Goal: Information Seeking & Learning: Learn about a topic

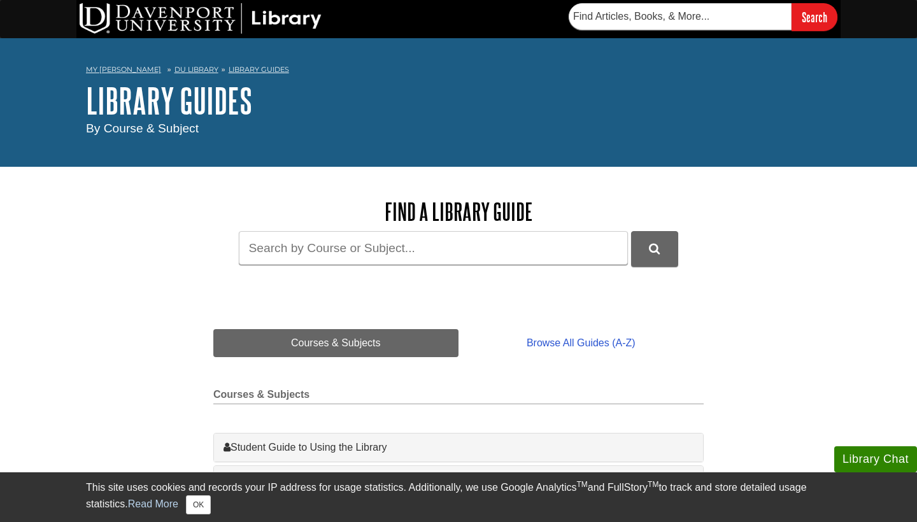
click at [854, 455] on button "Library Chat" at bounding box center [875, 459] width 83 height 26
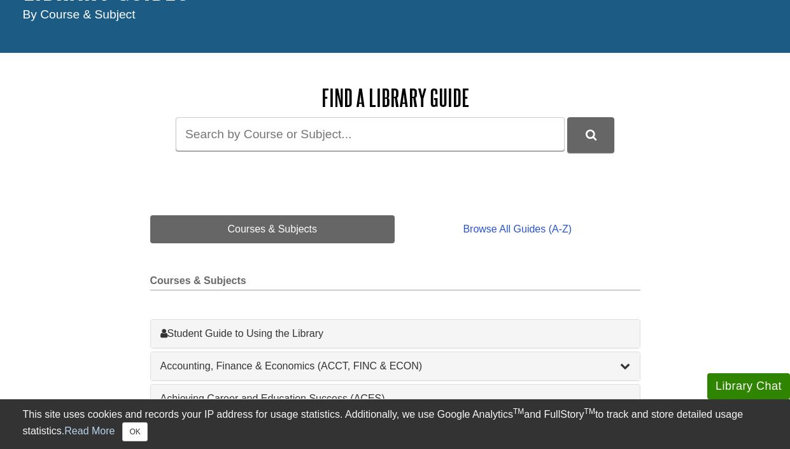
scroll to position [115, 0]
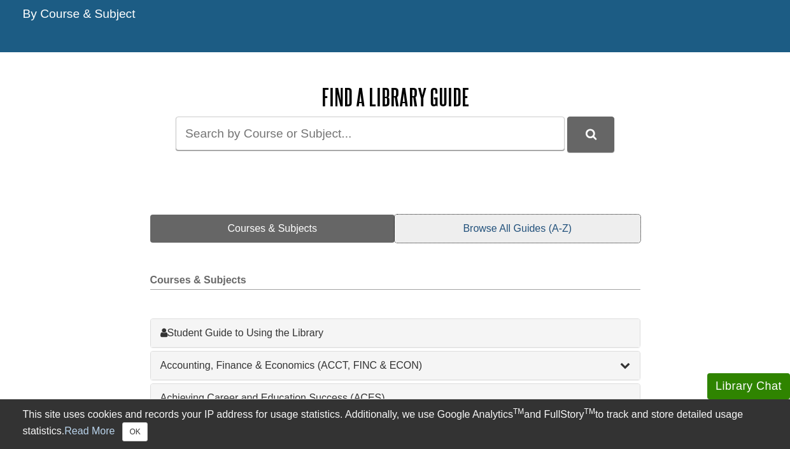
click at [516, 231] on link "Browse All Guides (A-Z)" at bounding box center [517, 229] width 245 height 28
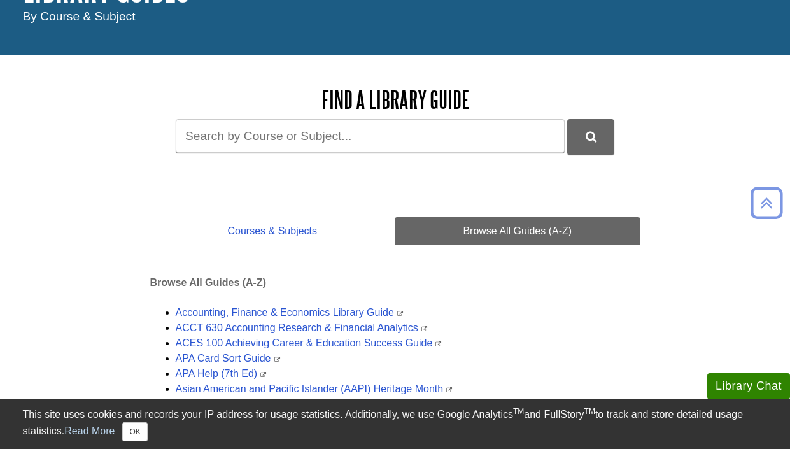
scroll to position [57, 0]
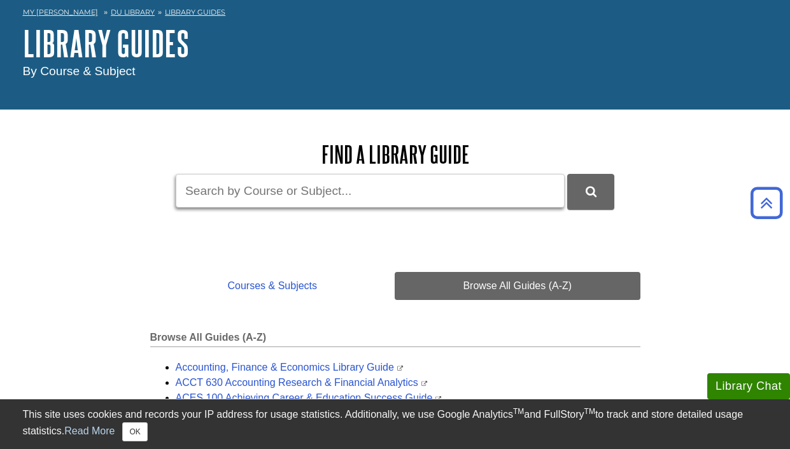
click at [311, 189] on input "Guide Search Terms" at bounding box center [370, 191] width 389 height 34
type input "forensic science biology"
click at [591, 190] on button "DU Library Guides Search" at bounding box center [590, 191] width 47 height 35
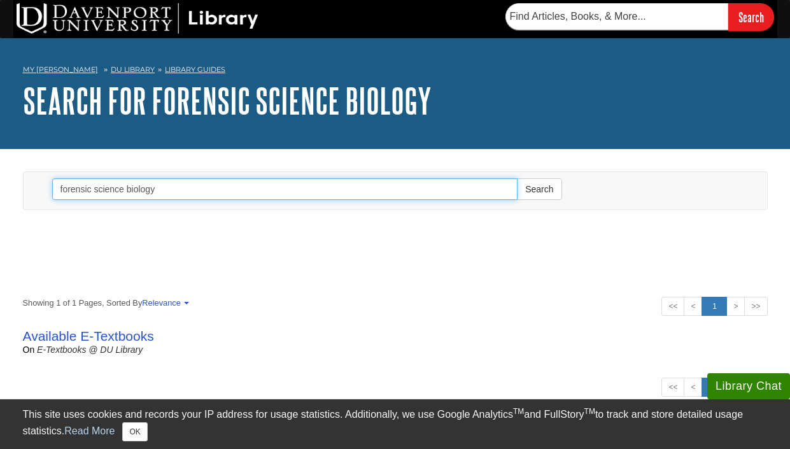
drag, startPoint x: 178, startPoint y: 194, endPoint x: 94, endPoint y: 188, distance: 84.2
click at [94, 188] on input "forensic science biology" at bounding box center [285, 189] width 466 height 22
click at [104, 188] on input "forensic science biology" at bounding box center [285, 189] width 466 height 22
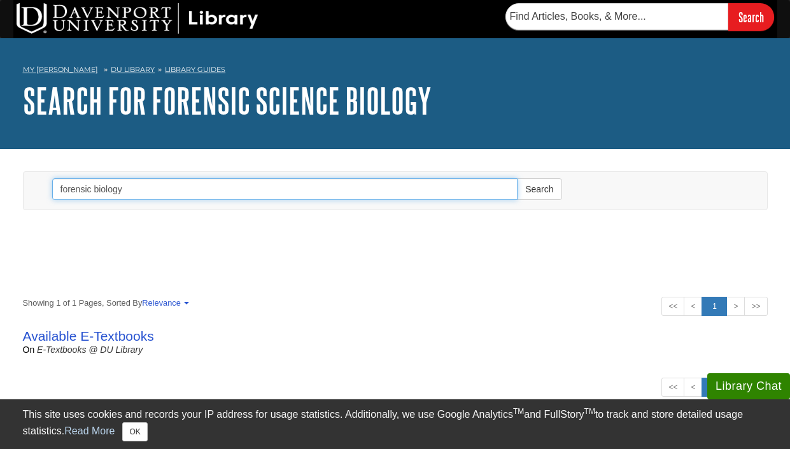
click at [539, 188] on button "Search" at bounding box center [539, 189] width 45 height 22
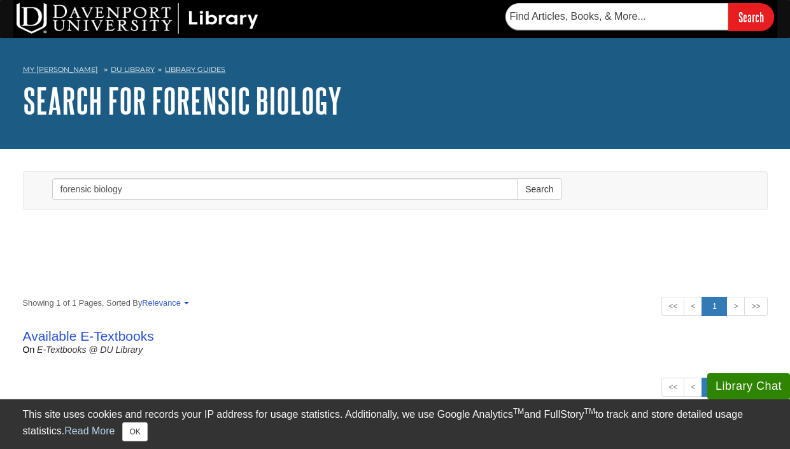
click at [544, 81] on h1 "Search for forensic biology" at bounding box center [395, 100] width 745 height 38
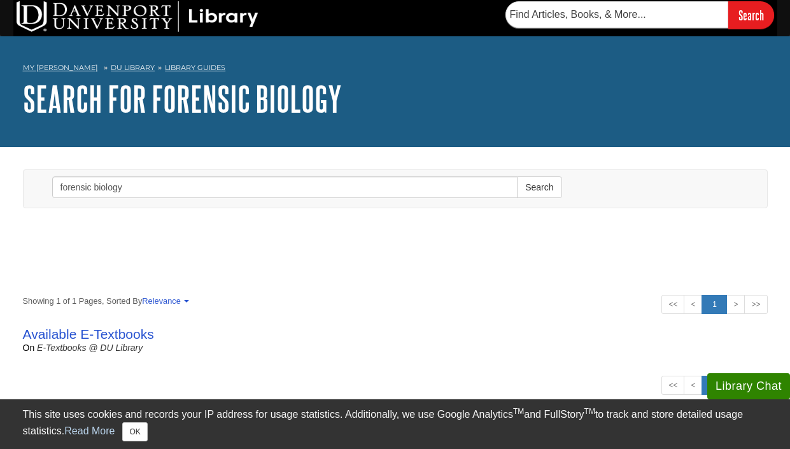
click at [320, 101] on h1 "Search for forensic biology" at bounding box center [395, 99] width 745 height 38
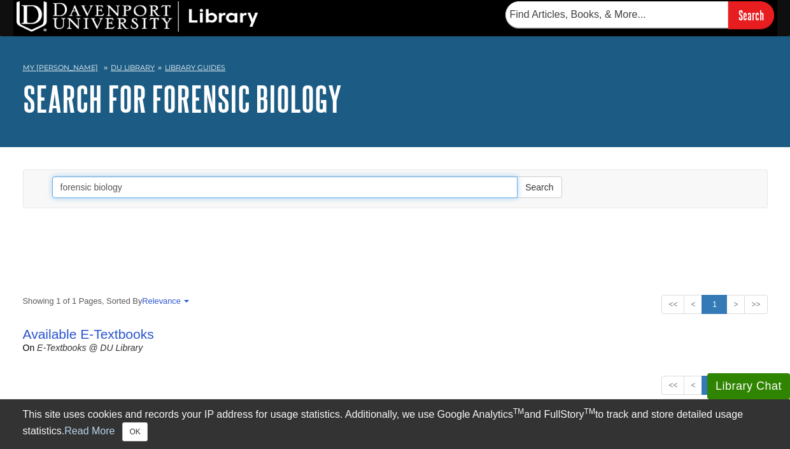
click at [103, 183] on input "forensic biology" at bounding box center [285, 187] width 466 height 22
type input "forensic science"
click at [539, 187] on button "Search" at bounding box center [539, 187] width 45 height 22
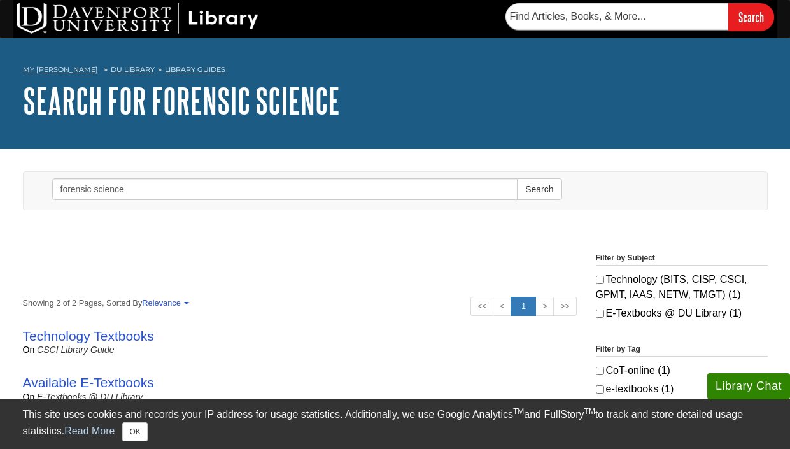
click at [229, 21] on img at bounding box center [138, 18] width 242 height 31
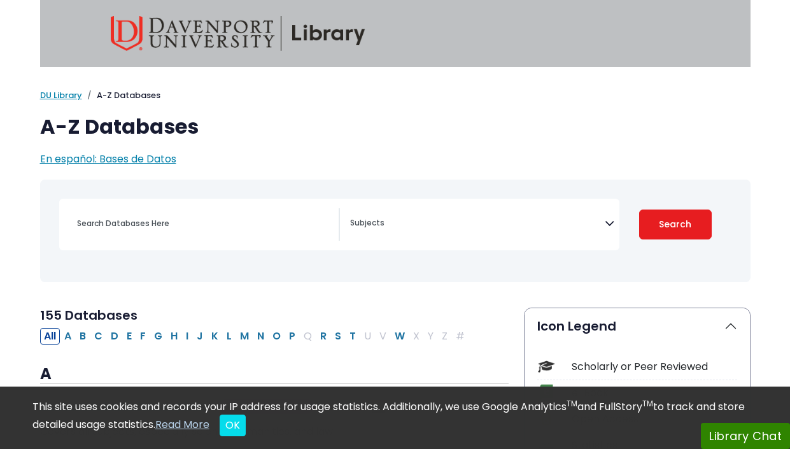
select select "Database Subject Filter"
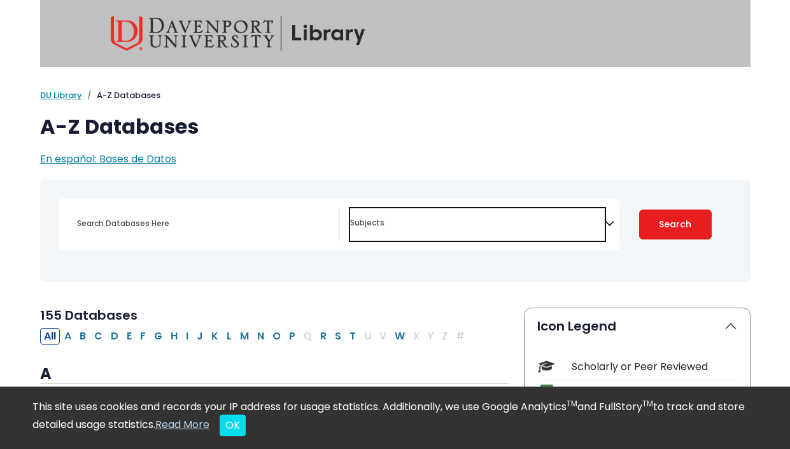
click at [430, 222] on textarea "Search" at bounding box center [477, 224] width 255 height 10
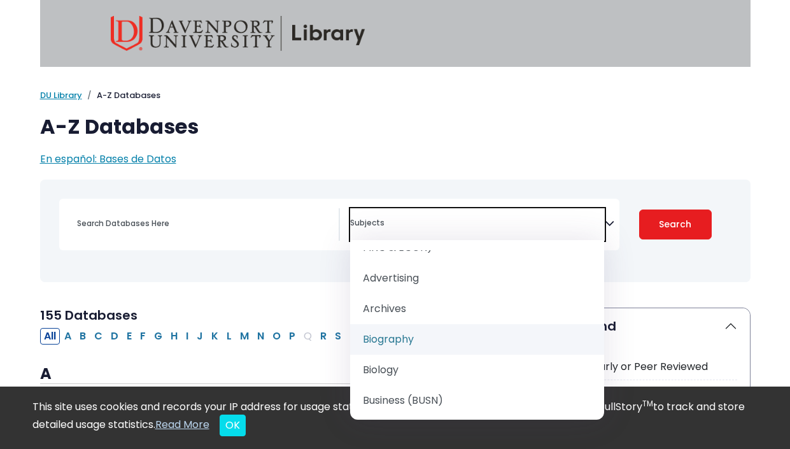
scroll to position [65, 0]
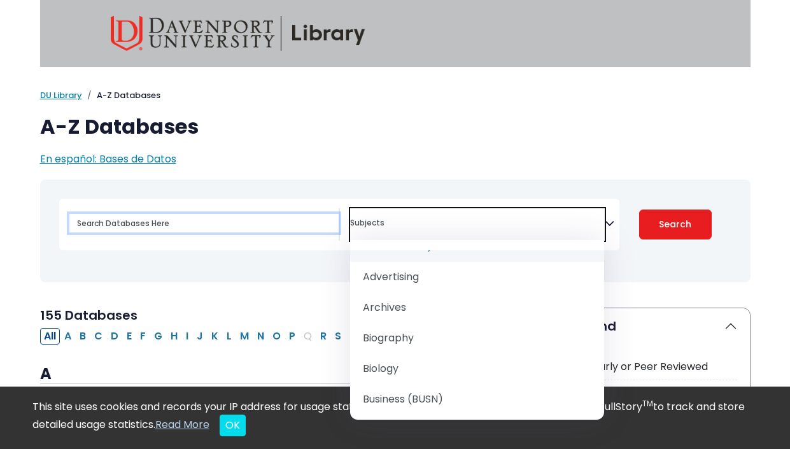
click at [214, 225] on input "Search database by title or keyword" at bounding box center [203, 223] width 269 height 18
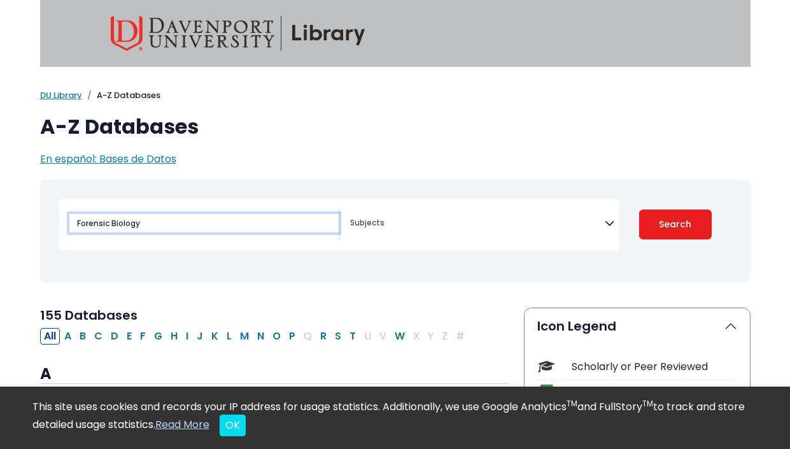
type input "Forensic Biology"
click at [675, 223] on button "Search" at bounding box center [675, 224] width 73 height 30
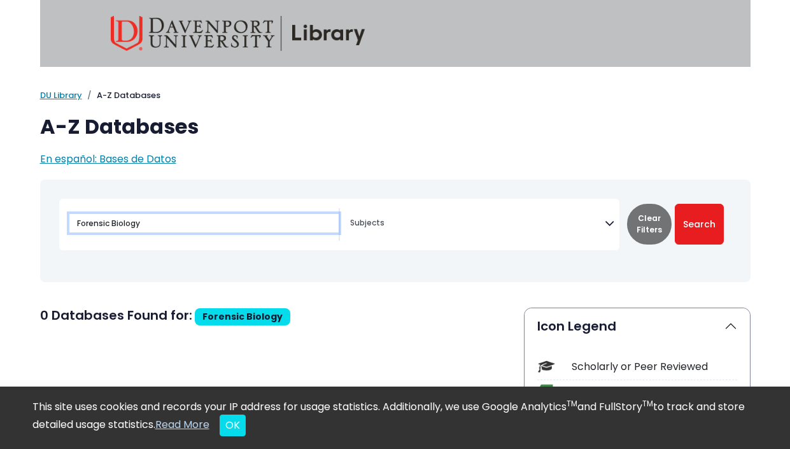
select select "Database Subject Filter"
type input "Forensic science"
click at [699, 223] on button "Search" at bounding box center [699, 224] width 49 height 41
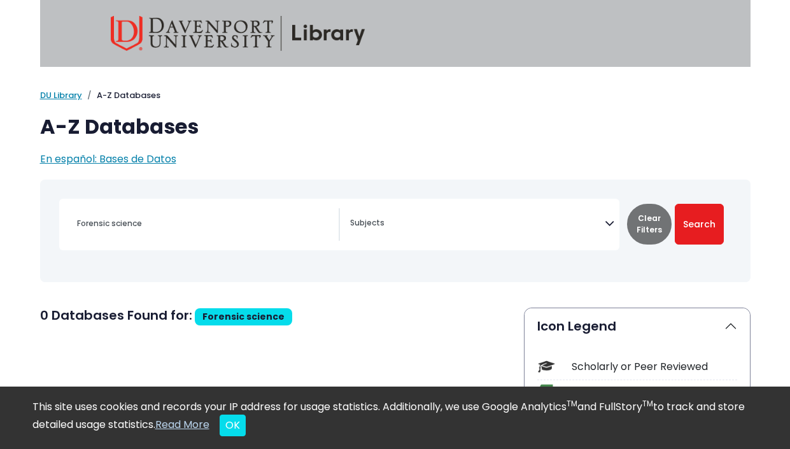
click at [380, 307] on h2 "0 Databases Found for: Forensic science Edit Filters" at bounding box center [274, 317] width 469 height 20
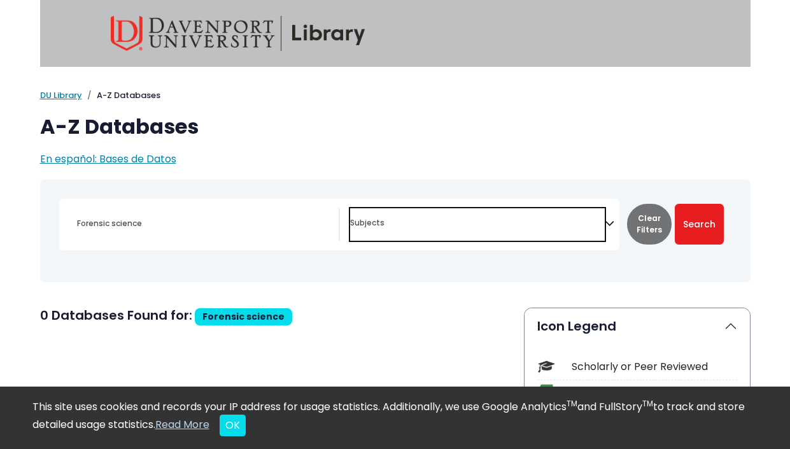
click at [402, 222] on textarea "Search" at bounding box center [477, 224] width 255 height 10
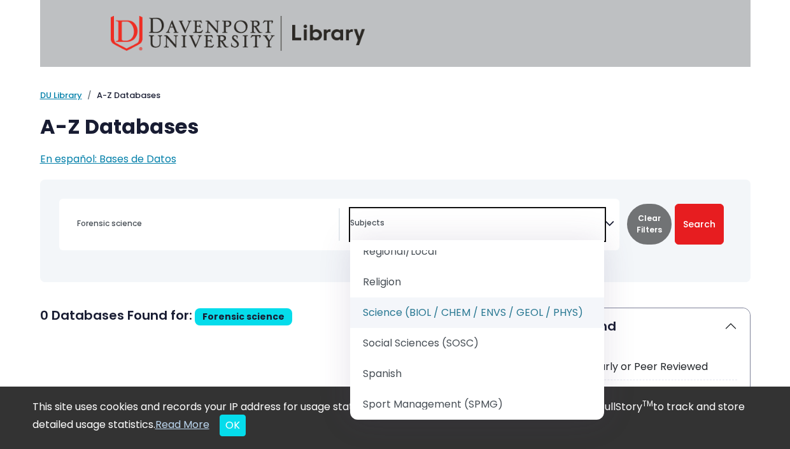
scroll to position [1529, 0]
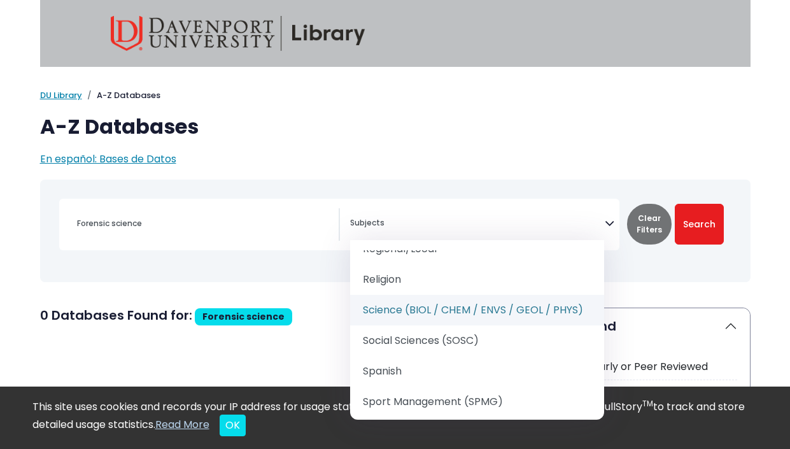
select select "219084"
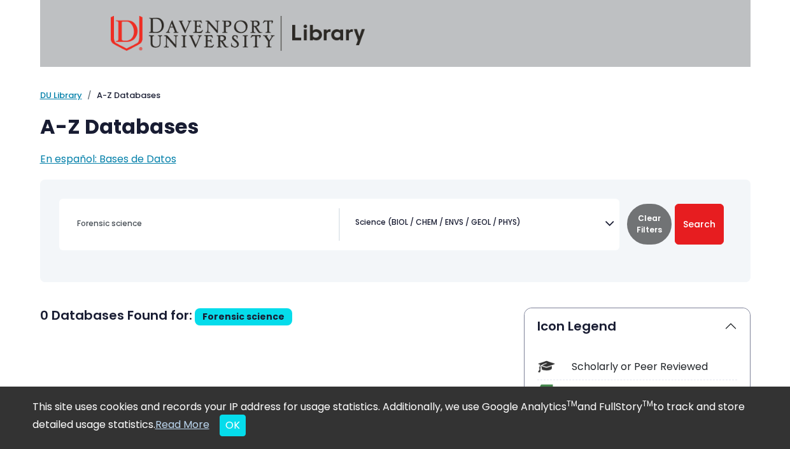
click at [679, 202] on div "Clear Filters Search" at bounding box center [675, 225] width 112 height 52
click at [691, 215] on button "Search" at bounding box center [699, 224] width 49 height 41
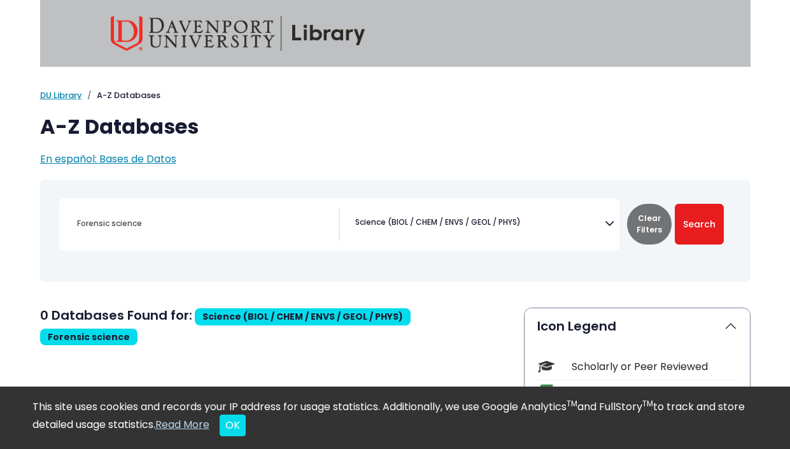
click at [295, 234] on div "Forensic science" at bounding box center [203, 223] width 269 height 31
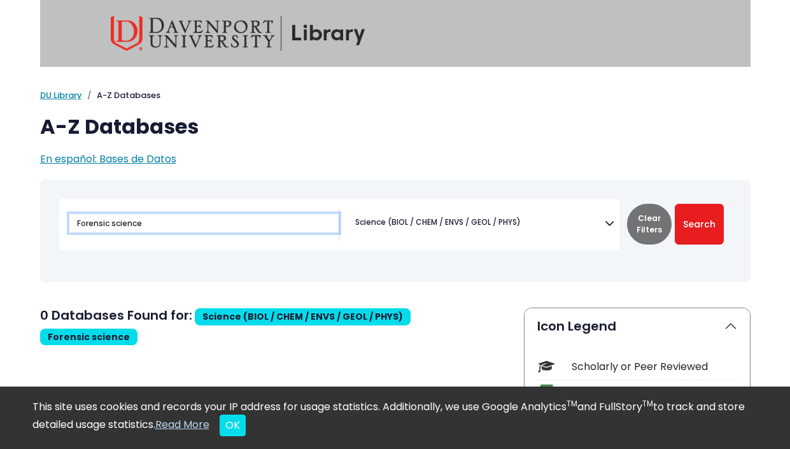
click at [230, 219] on input "Forensic science" at bounding box center [203, 223] width 269 height 18
click at [174, 220] on input "Forensic science" at bounding box center [203, 223] width 269 height 18
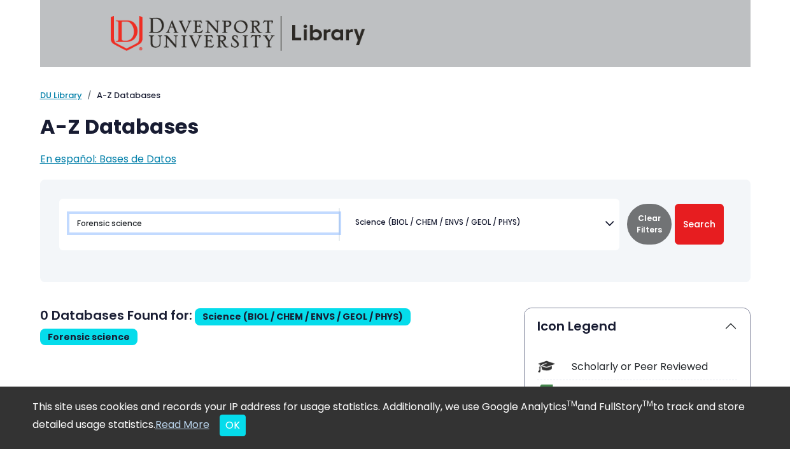
click at [174, 220] on input "Forensic science" at bounding box center [203, 223] width 269 height 18
click at [699, 223] on button "Search" at bounding box center [699, 224] width 49 height 41
type input "Forensic science"
click at [124, 224] on input "Forensic science" at bounding box center [203, 223] width 269 height 18
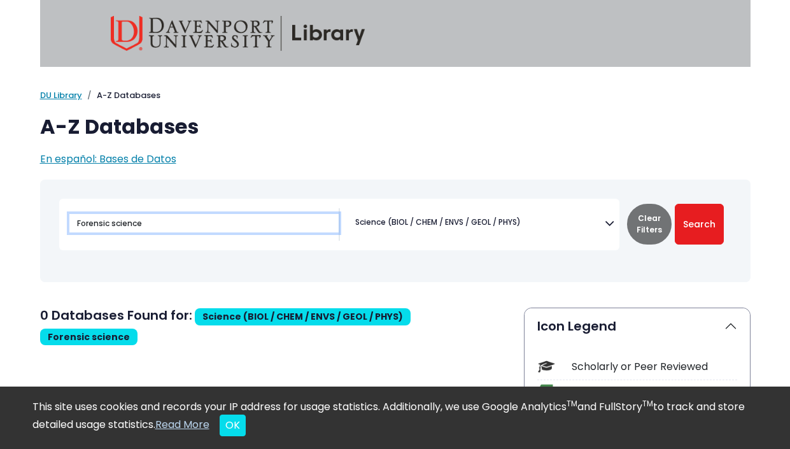
click at [124, 224] on input "Forensic science" at bounding box center [203, 223] width 269 height 18
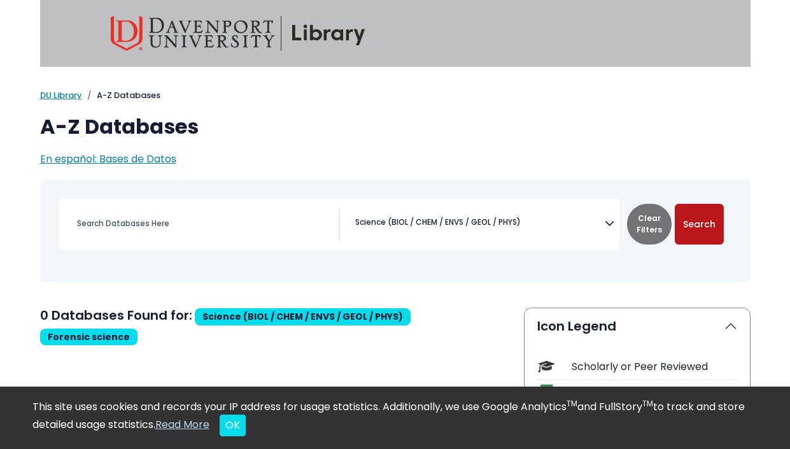
click at [681, 221] on button "Search" at bounding box center [699, 224] width 49 height 41
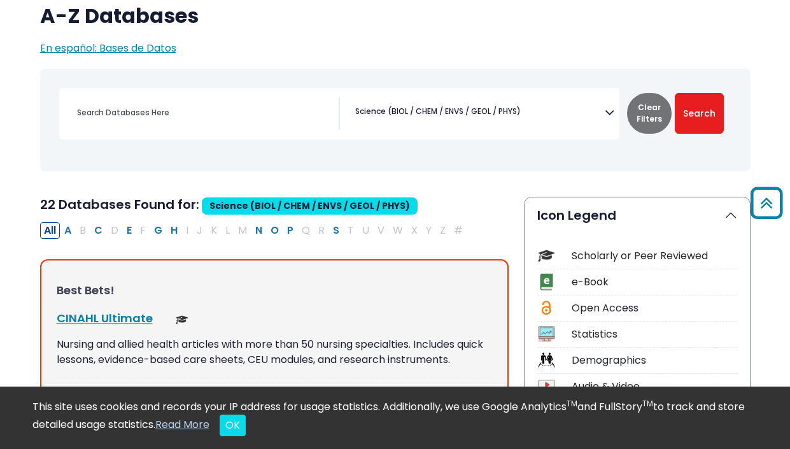
scroll to position [104, 0]
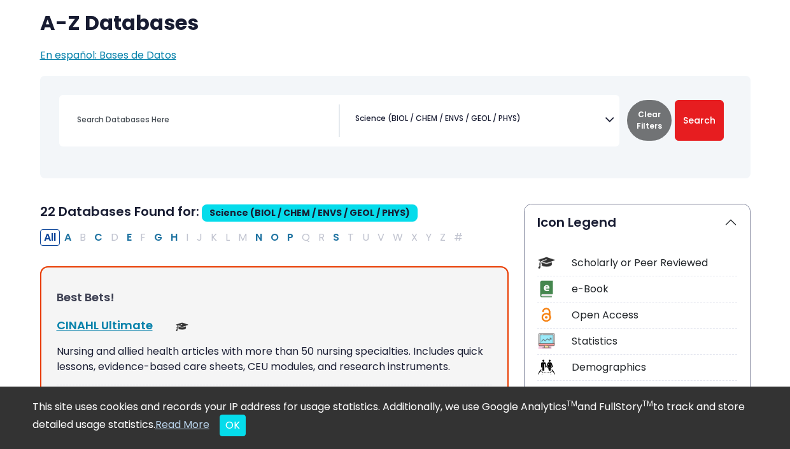
click at [491, 204] on h2 "22 Databases Found for: Science (BIOL / CHEM / ENVS / GEOL / PHYS) Edit Filters" at bounding box center [274, 214] width 469 height 20
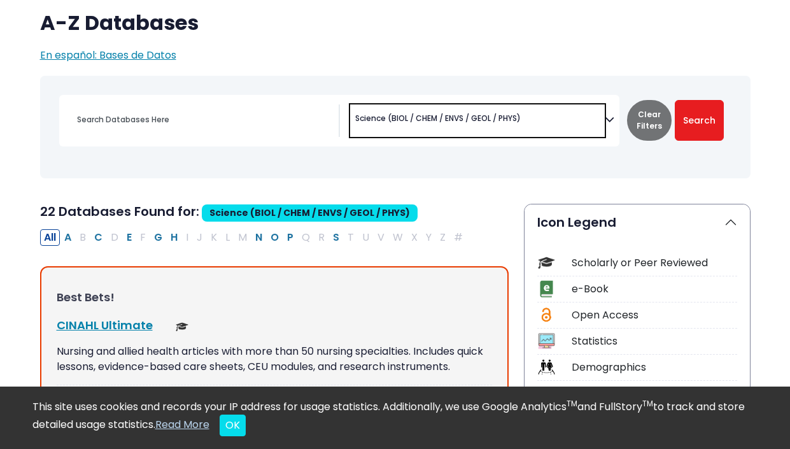
click at [529, 129] on span "× Science (BIOL / CHEM / ENVS / GEOL / PHYS)" at bounding box center [477, 120] width 255 height 32
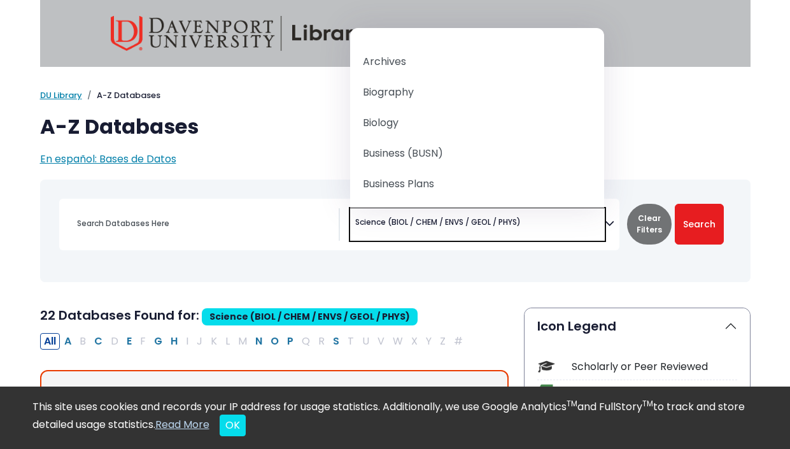
scroll to position [132, 0]
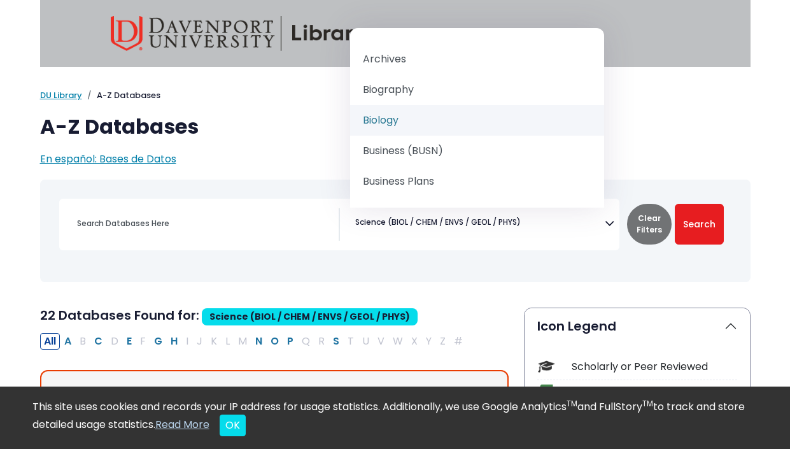
select select "219101"
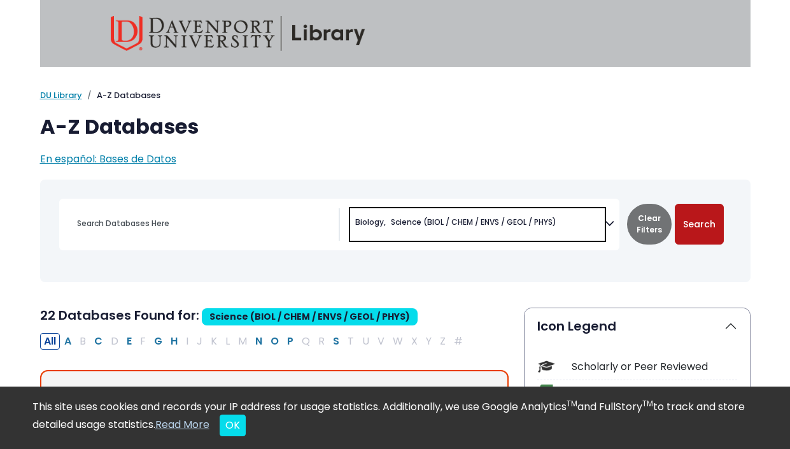
click at [690, 217] on button "Search" at bounding box center [699, 224] width 49 height 41
click at [531, 215] on ul "× Biology × Science (BIOL / CHEM / ENVS / GEOL / PHYS)" at bounding box center [454, 221] width 209 height 15
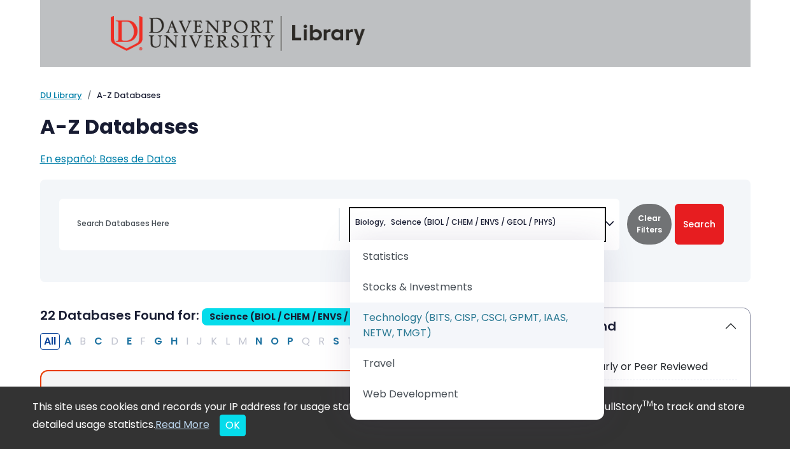
scroll to position [1705, 0]
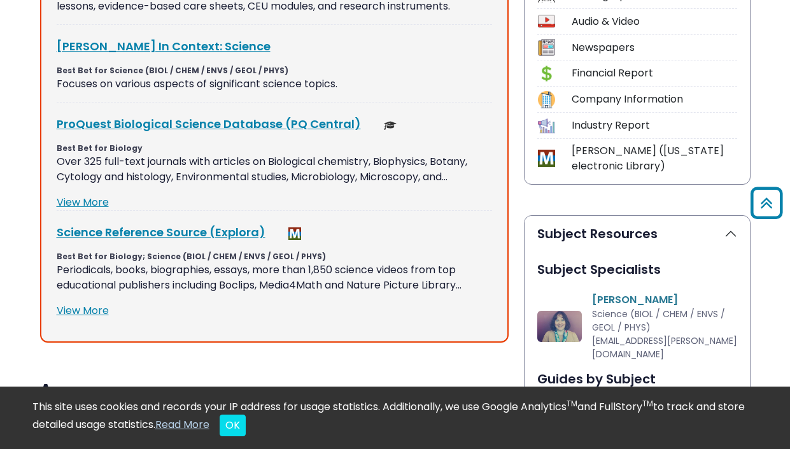
scroll to position [286, 0]
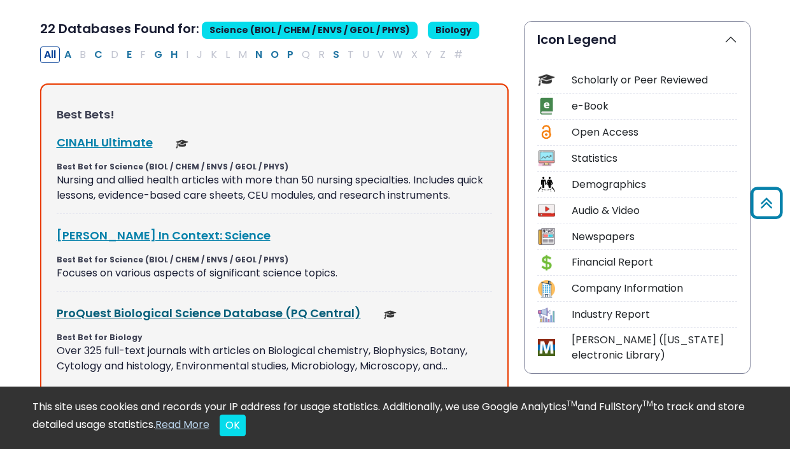
click at [162, 314] on link "ProQuest Biological Science Database (PQ Central) This link opens in a new wind…" at bounding box center [209, 313] width 304 height 16
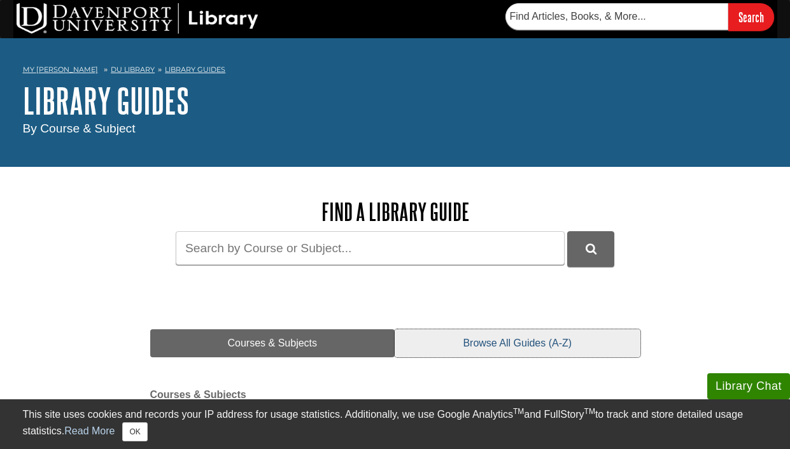
click at [498, 343] on link "Browse All Guides (A-Z)" at bounding box center [517, 343] width 245 height 28
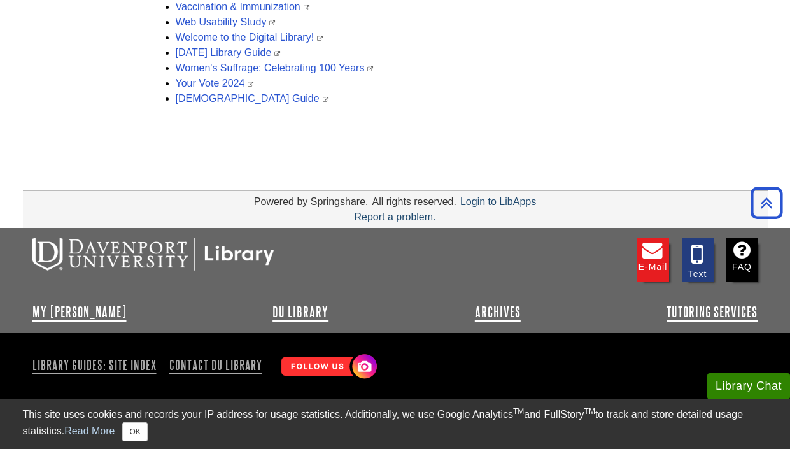
scroll to position [3870, 0]
click at [285, 310] on link "DU Library" at bounding box center [300, 312] width 56 height 15
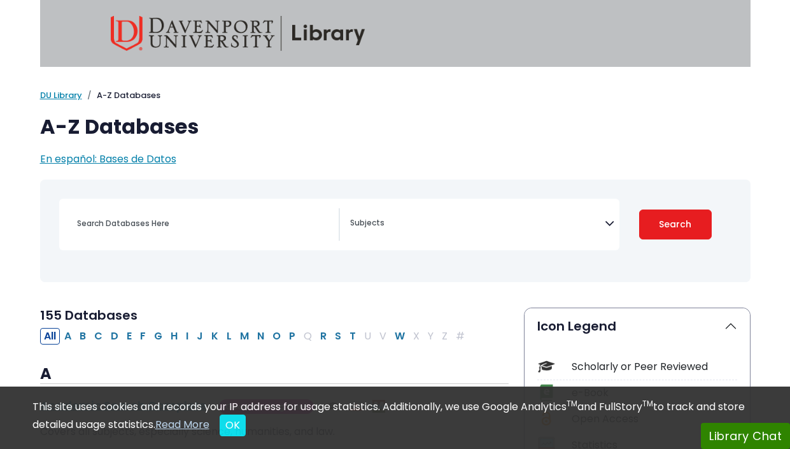
select select "Database Subject Filter"
click at [246, 431] on button "OK" at bounding box center [233, 425] width 26 height 22
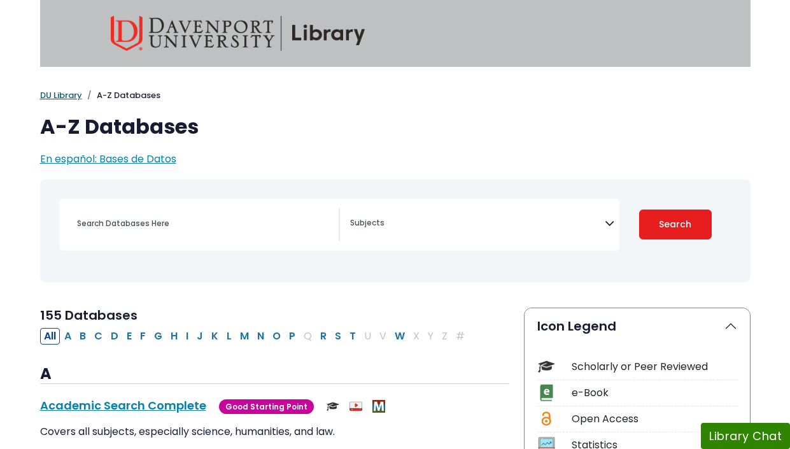
click at [60, 99] on link "DU Library" at bounding box center [61, 95] width 42 height 12
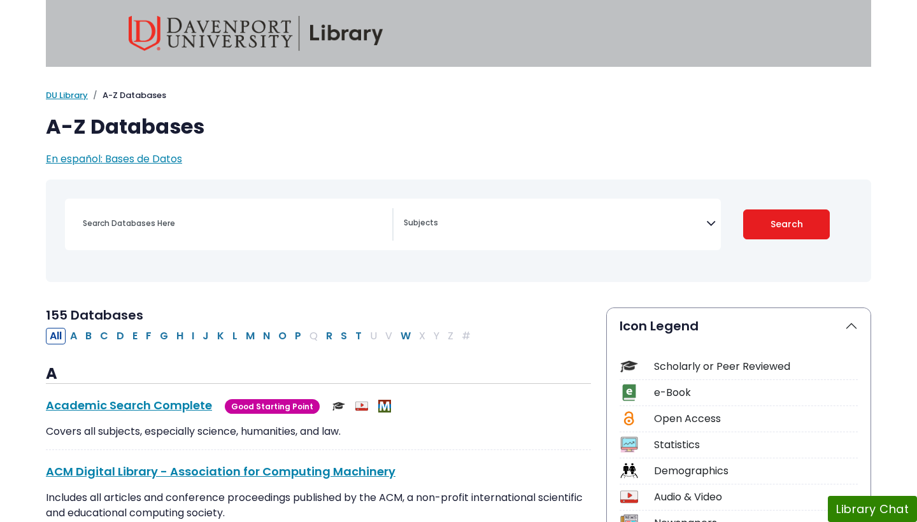
select select "Database Subject Filter"
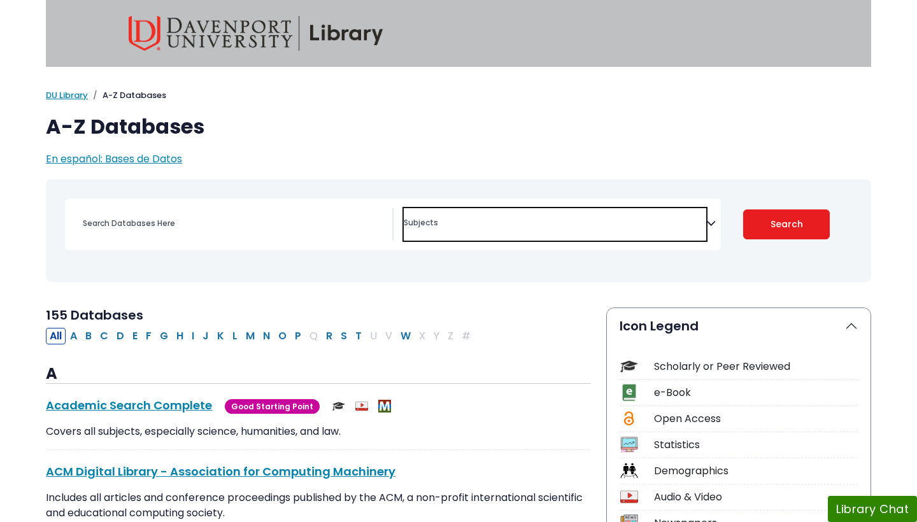
click at [562, 223] on textarea "Search" at bounding box center [555, 224] width 302 height 10
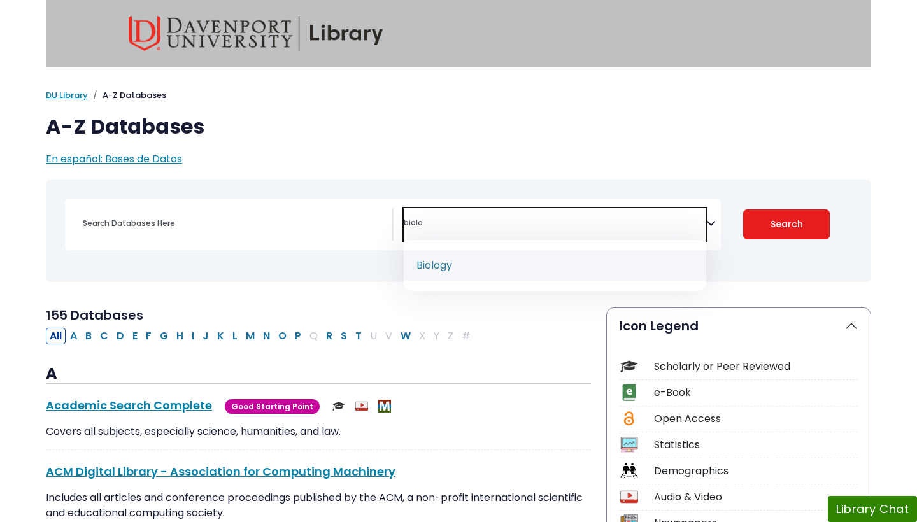
type textarea "biolo"
select select "219101"
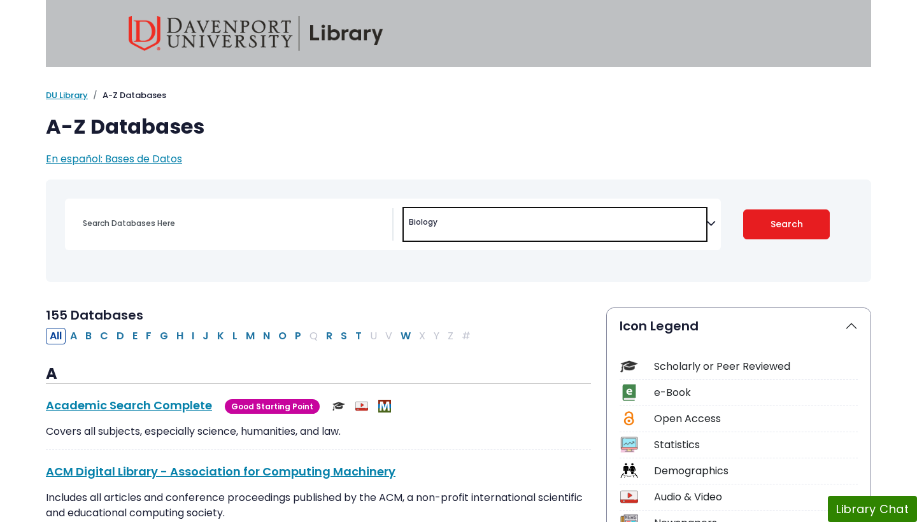
scroll to position [76, 0]
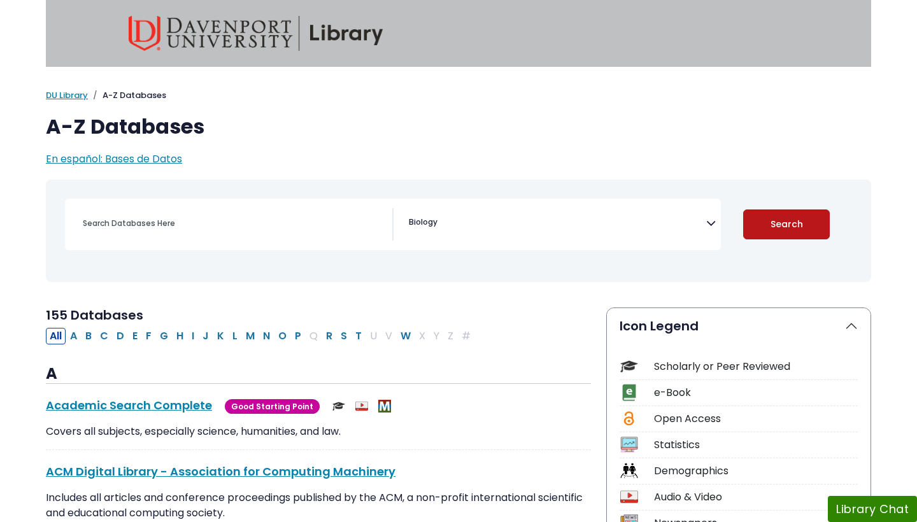
click at [802, 230] on button "Search" at bounding box center [786, 224] width 87 height 30
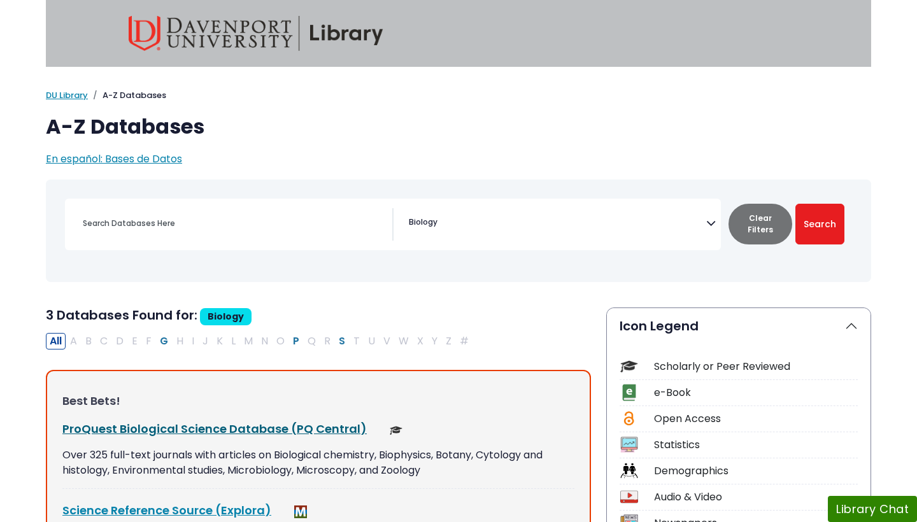
click at [252, 427] on link "ProQuest Biological Science Database (PQ Central) This link opens in a new wind…" at bounding box center [214, 429] width 304 height 16
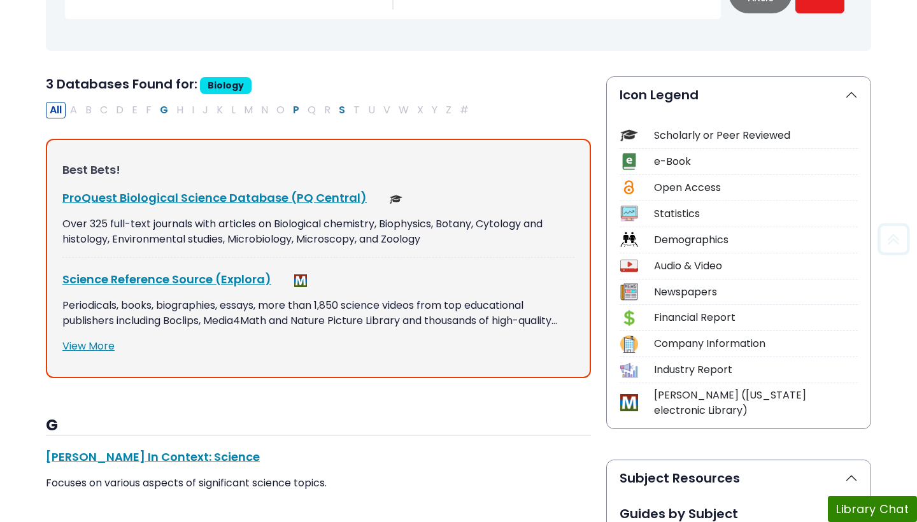
scroll to position [253, 0]
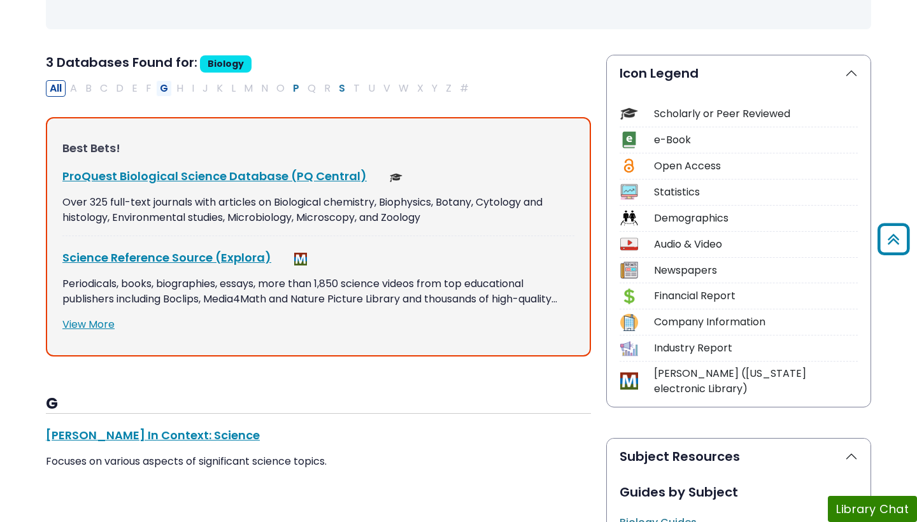
click at [164, 85] on button "G" at bounding box center [164, 88] width 16 height 17
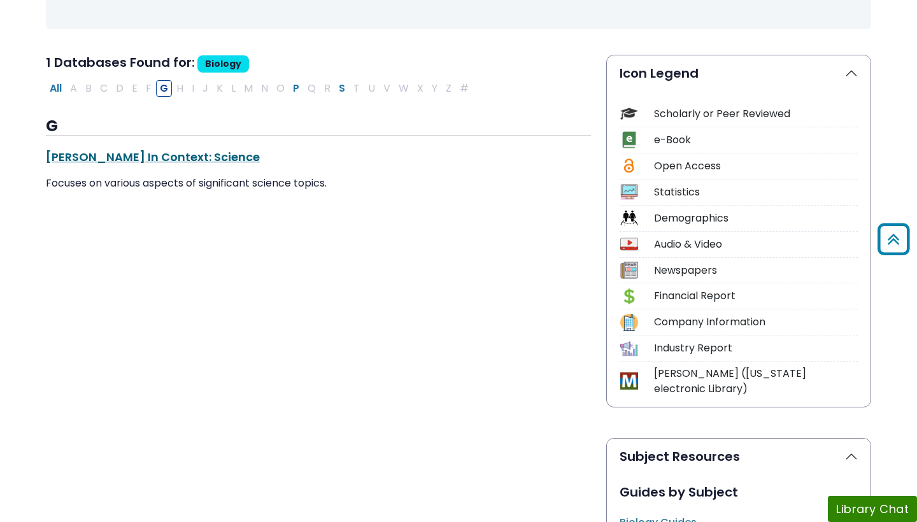
click at [154, 153] on link "[PERSON_NAME] In Context: Science This link opens in a new window" at bounding box center [153, 157] width 214 height 16
